Goal: Transaction & Acquisition: Download file/media

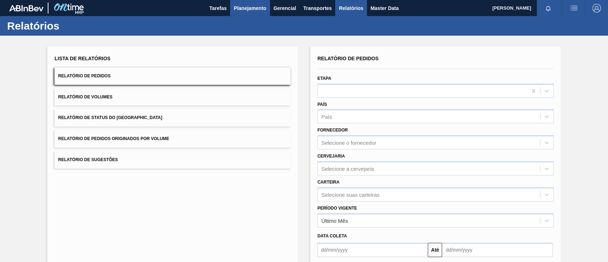
click at [230, 9] on div "Tarefas Planejamento Gerencial Transportes Relatórios Master Data" at bounding box center [304, 8] width 608 height 16
click at [242, 12] on span "Planejamento" at bounding box center [250, 8] width 32 height 9
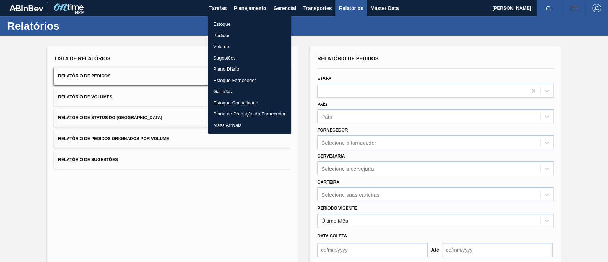
click at [227, 33] on li "Pedidos" at bounding box center [250, 35] width 84 height 11
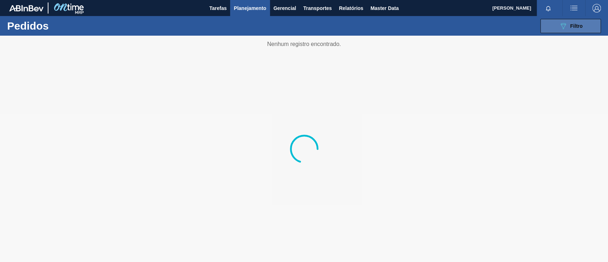
click at [559, 28] on icon "089F7B8B-B2A5-4AFE-B5C0-19BA573D28AC" at bounding box center [563, 26] width 9 height 9
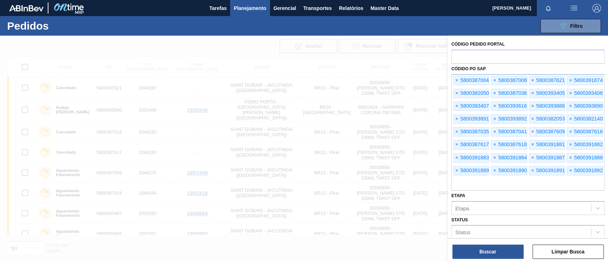
click at [456, 79] on span "×" at bounding box center [457, 80] width 7 height 9
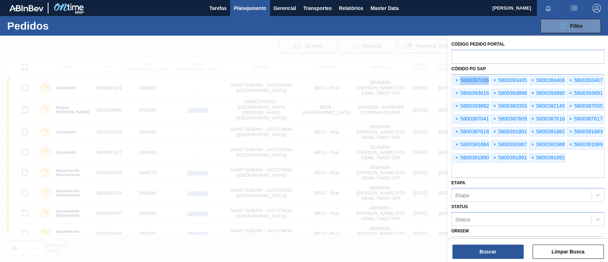
click at [456, 79] on span "×" at bounding box center [457, 80] width 7 height 9
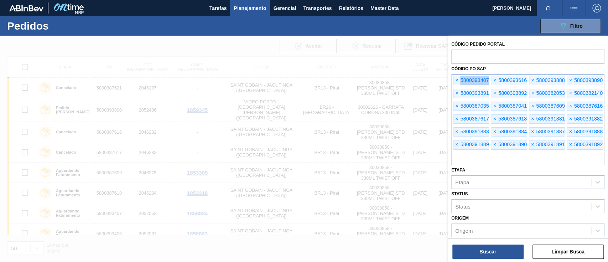
click at [456, 79] on span "×" at bounding box center [457, 80] width 7 height 9
click at [457, 79] on span "×" at bounding box center [457, 80] width 7 height 9
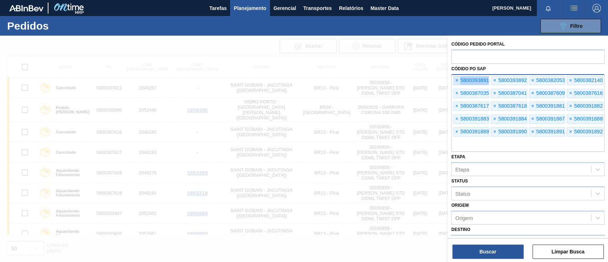
click at [457, 79] on span "×" at bounding box center [457, 80] width 7 height 9
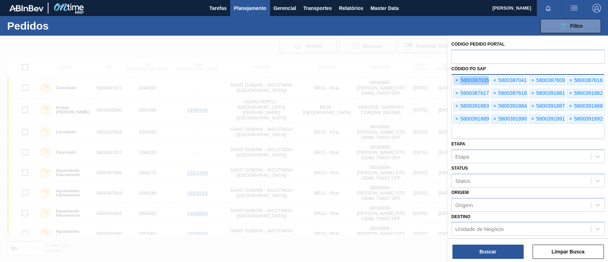
click at [457, 79] on span "×" at bounding box center [457, 80] width 7 height 9
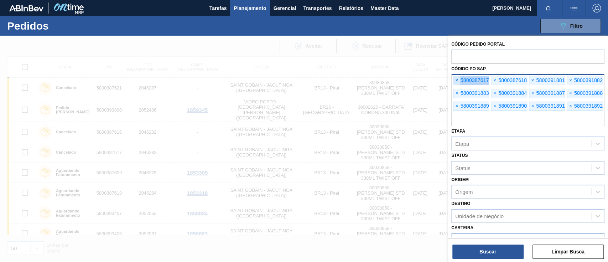
click at [457, 79] on span "×" at bounding box center [457, 80] width 7 height 9
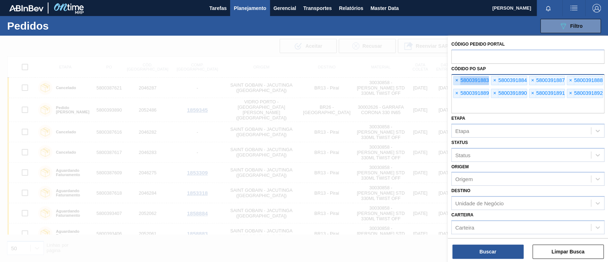
click at [457, 79] on span "×" at bounding box center [457, 80] width 7 height 9
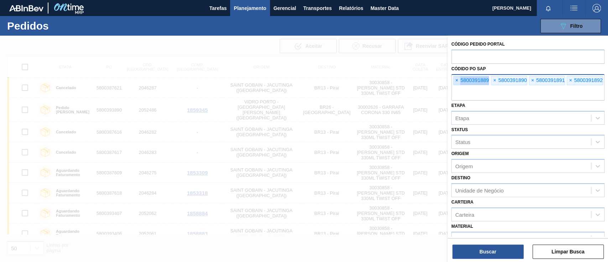
click at [457, 79] on span "×" at bounding box center [457, 80] width 7 height 9
click at [457, 87] on input "text" at bounding box center [527, 94] width 153 height 14
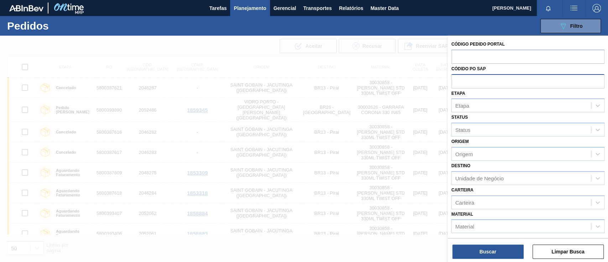
paste input "5800389552"
type input "5800389552"
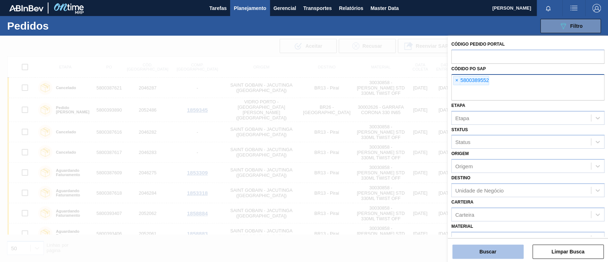
click at [471, 246] on button "Buscar" at bounding box center [487, 251] width 71 height 14
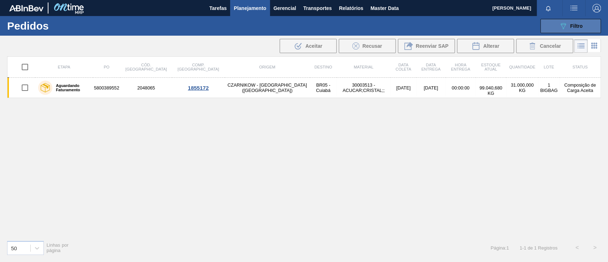
click at [559, 26] on icon "089F7B8B-B2A5-4AFE-B5C0-19BA573D28AC" at bounding box center [563, 26] width 9 height 9
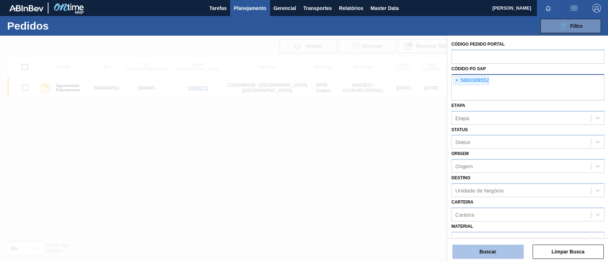
click at [483, 252] on button "Buscar" at bounding box center [487, 251] width 71 height 14
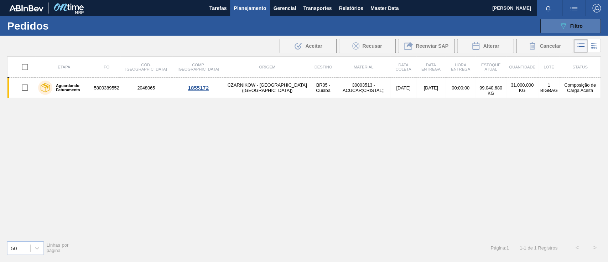
click at [559, 24] on icon "089F7B8B-B2A5-4AFE-B5C0-19BA573D28AC" at bounding box center [563, 26] width 9 height 9
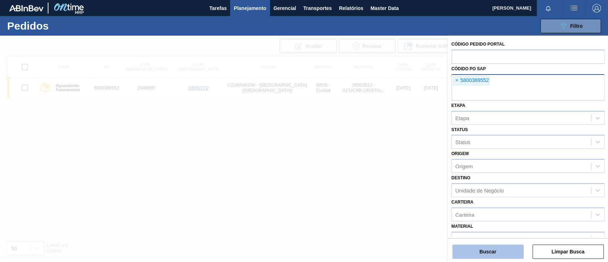
click at [502, 249] on button "Buscar" at bounding box center [487, 251] width 71 height 14
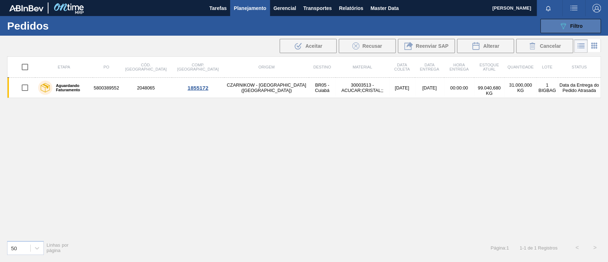
click at [560, 31] on button "089F7B8B-B2A5-4AFE-B5C0-19BA573D28AC Filtro" at bounding box center [570, 26] width 61 height 14
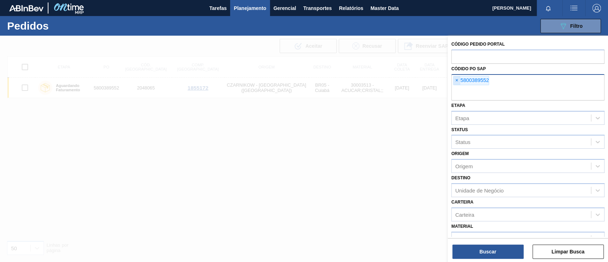
click at [457, 79] on span "×" at bounding box center [457, 80] width 7 height 9
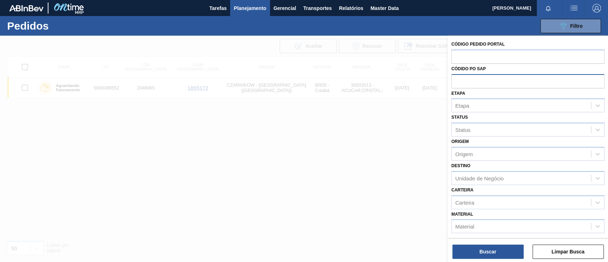
paste input "text"
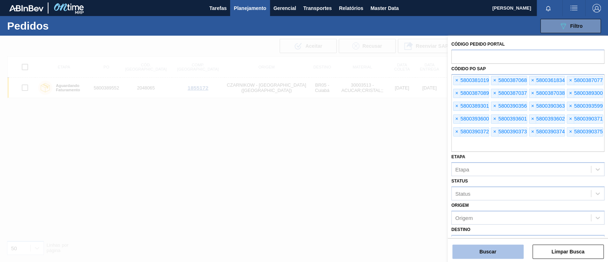
click at [482, 249] on button "Buscar" at bounding box center [487, 251] width 71 height 14
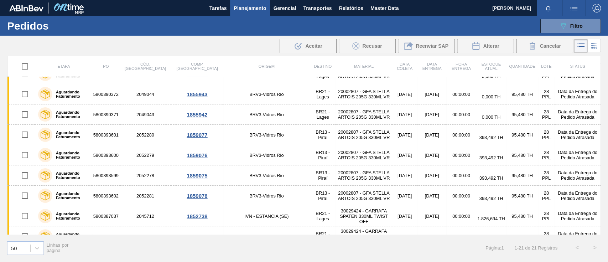
scroll to position [268, 0]
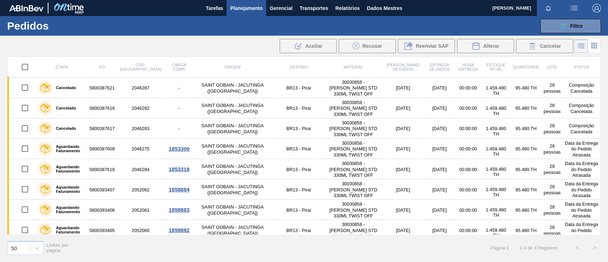
scroll to position [491, 0]
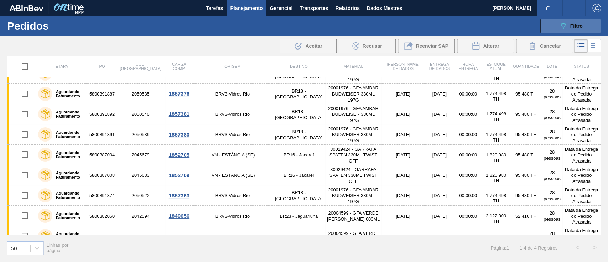
click at [573, 26] on font "Filtro" at bounding box center [576, 26] width 12 height 6
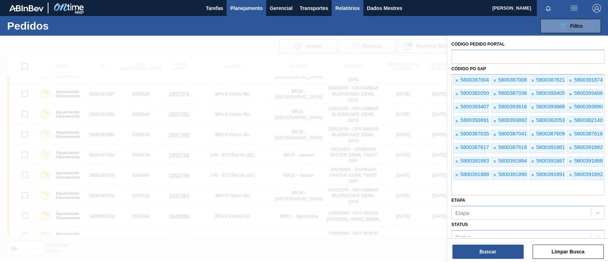
click at [354, 9] on font "Relatórios" at bounding box center [347, 8] width 24 height 6
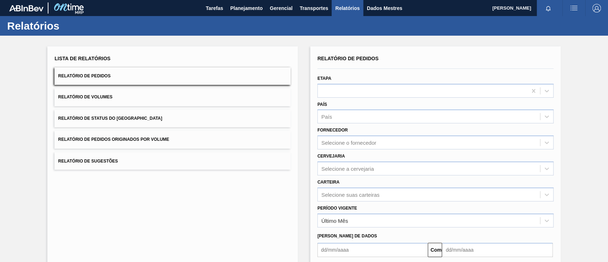
click at [130, 135] on button "Relatório de Pedidos Originados por Volume" at bounding box center [173, 139] width 236 height 17
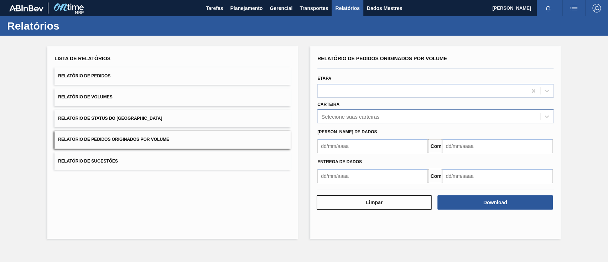
click at [335, 118] on font "Selecione suas carteiras" at bounding box center [350, 117] width 58 height 6
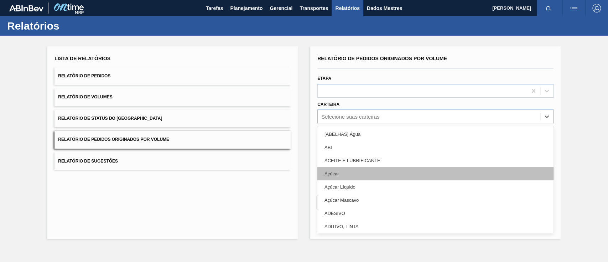
click at [335, 172] on font "Açúcar" at bounding box center [332, 173] width 14 height 5
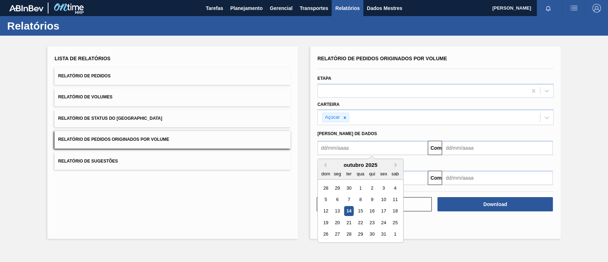
click at [349, 147] on input "text" at bounding box center [372, 148] width 110 height 14
click at [361, 189] on font "1" at bounding box center [360, 187] width 2 height 5
type input "[DATE]"
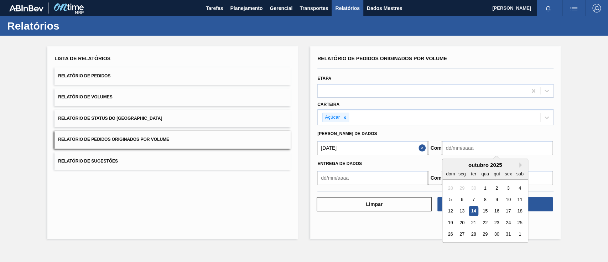
click at [466, 149] on input "text" at bounding box center [497, 148] width 110 height 14
click at [523, 212] on div "18" at bounding box center [520, 211] width 10 height 10
type input "[DATE]"
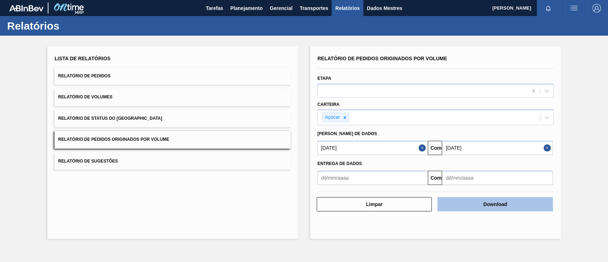
click at [520, 202] on button "Download" at bounding box center [494, 204] width 115 height 14
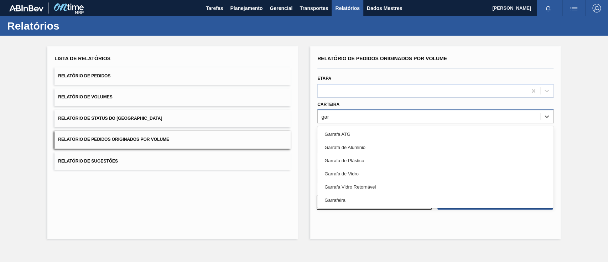
type input "garr"
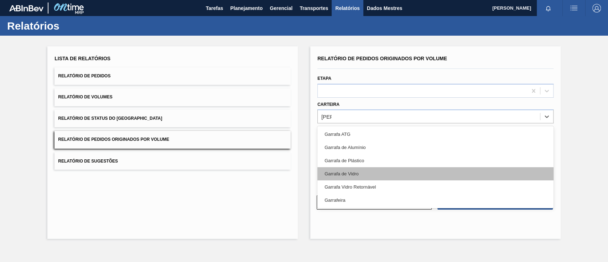
click at [368, 175] on div "Garrafa de Vidro" at bounding box center [435, 173] width 236 height 13
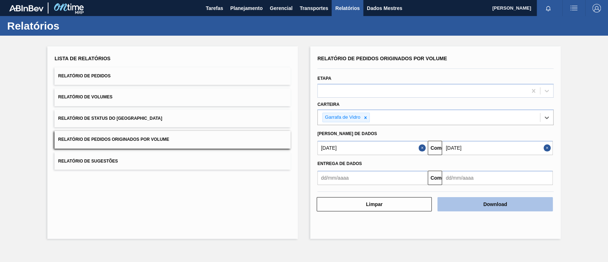
click at [509, 207] on button "Download" at bounding box center [494, 204] width 115 height 14
